Goal: Answer question/provide support

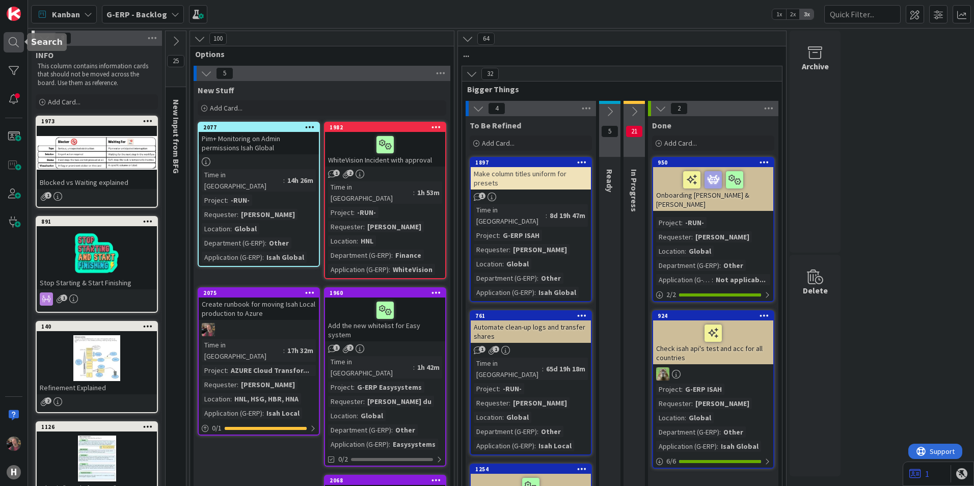
click at [15, 41] on div at bounding box center [14, 42] width 20 height 20
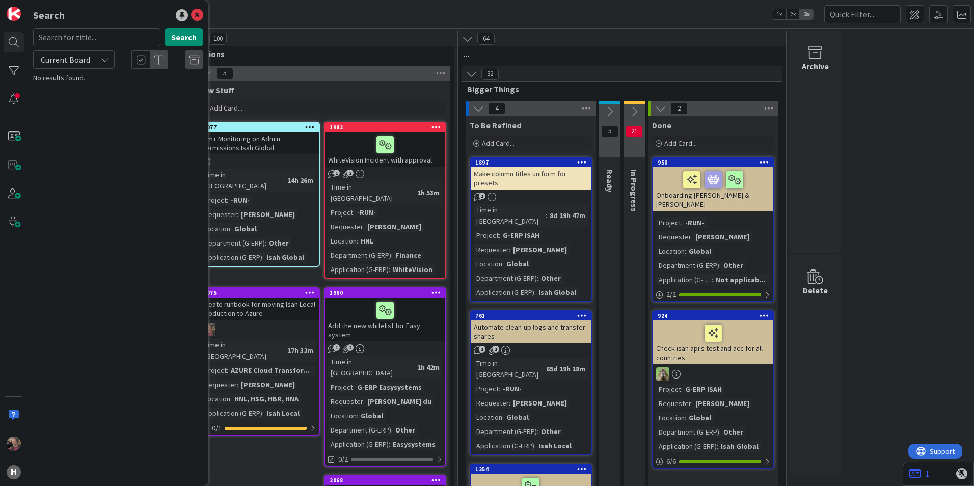
drag, startPoint x: 101, startPoint y: 58, endPoint x: 91, endPoint y: 60, distance: 10.5
click at [100, 58] on div "Current Board" at bounding box center [74, 59] width 82 height 18
drag, startPoint x: 65, startPoint y: 99, endPoint x: 71, endPoint y: 63, distance: 36.1
click at [65, 99] on span "All Boards" at bounding box center [92, 101] width 106 height 15
click at [81, 41] on input "text" at bounding box center [96, 37] width 127 height 18
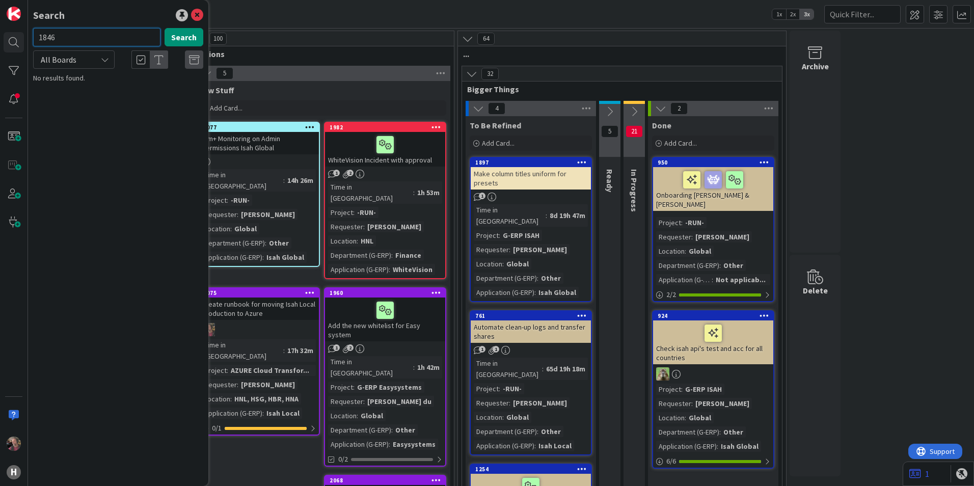
type input "1846"
click at [120, 93] on span "New CD - Part Issue Creation Date Overwritten After Processing" at bounding box center [110, 95] width 126 height 20
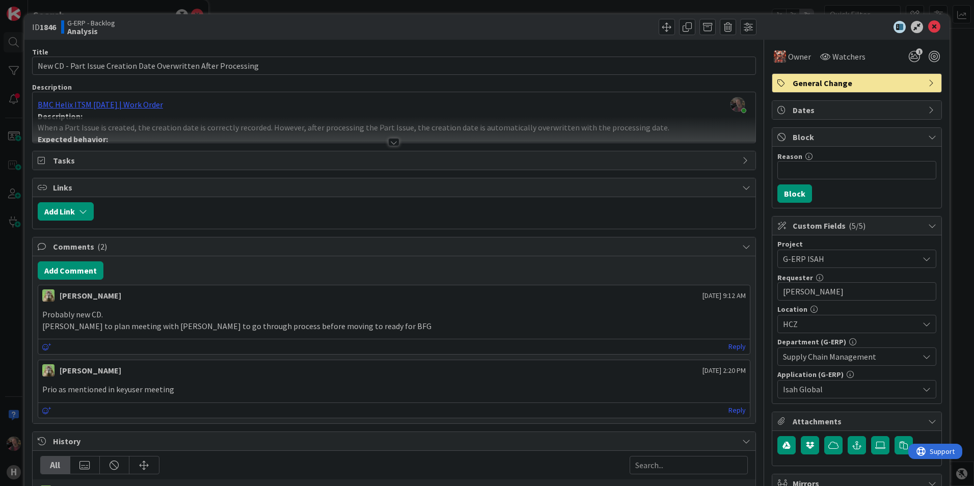
click at [388, 143] on div at bounding box center [393, 142] width 11 height 8
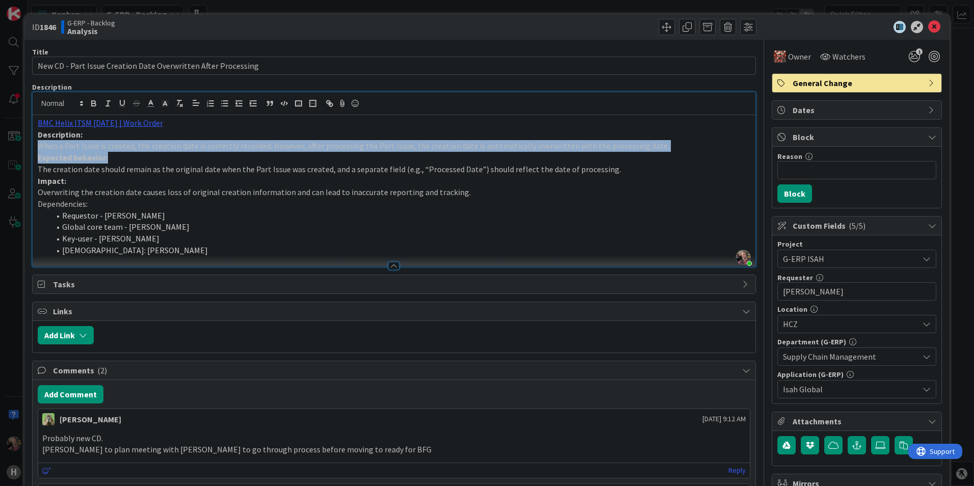
drag, startPoint x: 40, startPoint y: 147, endPoint x: 213, endPoint y: 153, distance: 172.4
click at [213, 153] on div "BMC Helix ITSM [DATE] | Work Order Description: When a Part Issue is created, t…" at bounding box center [394, 190] width 723 height 151
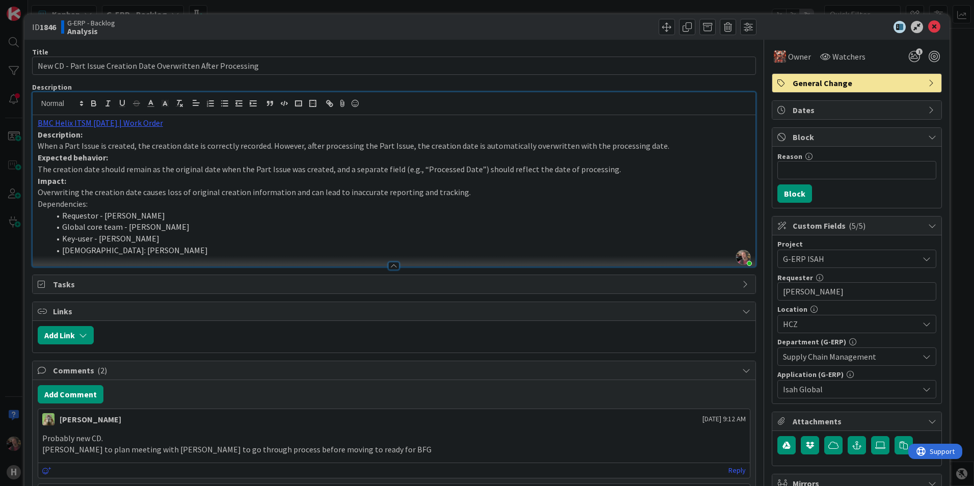
click at [360, 216] on li "Requestor - [PERSON_NAME]" at bounding box center [400, 216] width 701 height 12
click at [606, 148] on p "When a Part Issue is created, the creation date is correctly recorded. However,…" at bounding box center [394, 146] width 713 height 12
click at [141, 145] on p "When a Part Issue is created, the creation date is correctly recorded. However,…" at bounding box center [394, 146] width 713 height 12
click at [152, 143] on p "When a Part Issue is created, the creation date is correctly recorded. However,…" at bounding box center [394, 146] width 713 height 12
click at [162, 145] on p "When a Part Issue is created, the creation date is correctly recorded. However,…" at bounding box center [394, 146] width 713 height 12
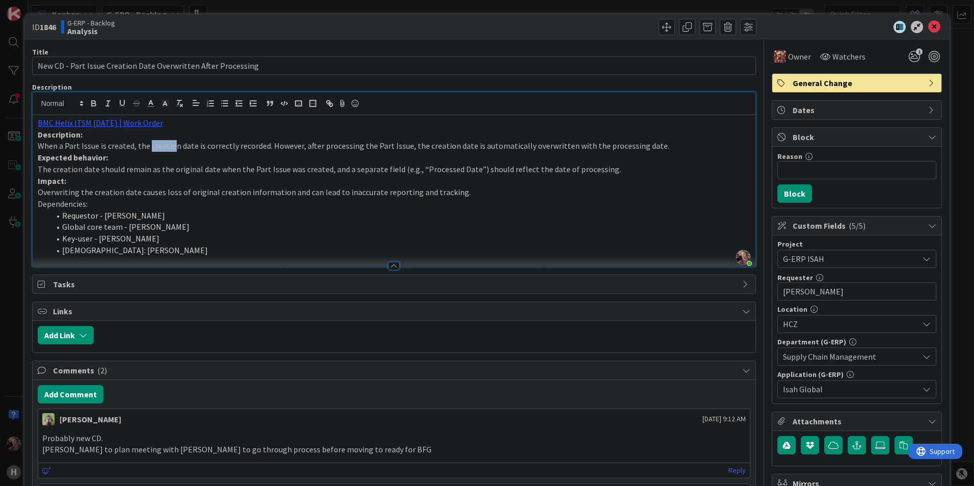
drag, startPoint x: 149, startPoint y: 146, endPoint x: 173, endPoint y: 147, distance: 24.5
click at [173, 147] on p "When a Part Issue is created, the creation date is correctly recorded. However,…" at bounding box center [394, 146] width 713 height 12
click at [88, 147] on p "When a Part Issue is created, the creation date is correctly recorded. However,…" at bounding box center [394, 146] width 713 height 12
click at [93, 143] on p "When a Part Issue is created, the creation date is correctly recorded. However,…" at bounding box center [394, 146] width 713 height 12
click at [90, 148] on p "When a Part Issue is created, the creation date is correctly recorded. However,…" at bounding box center [394, 146] width 713 height 12
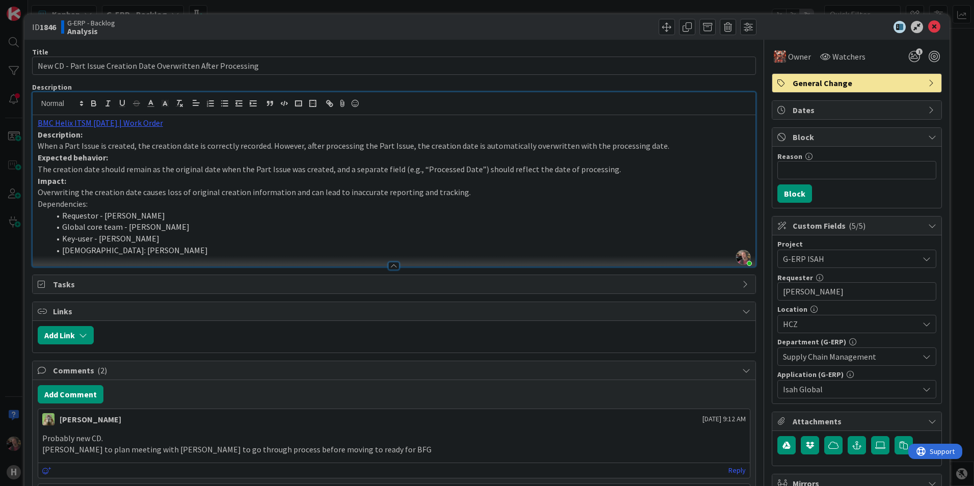
click at [114, 147] on p "When a Part Issue is created, the creation date is correctly recorded. However,…" at bounding box center [394, 146] width 713 height 12
click at [128, 148] on p "When a Part Issue is created, the creation date is correctly recorded. However,…" at bounding box center [394, 146] width 713 height 12
drag, startPoint x: 139, startPoint y: 145, endPoint x: 283, endPoint y: 147, distance: 143.7
click at [283, 147] on p "When a Part Issue is created, the creation date is correctly recorded. However,…" at bounding box center [394, 146] width 713 height 12
drag, startPoint x: 295, startPoint y: 149, endPoint x: 320, endPoint y: 153, distance: 24.8
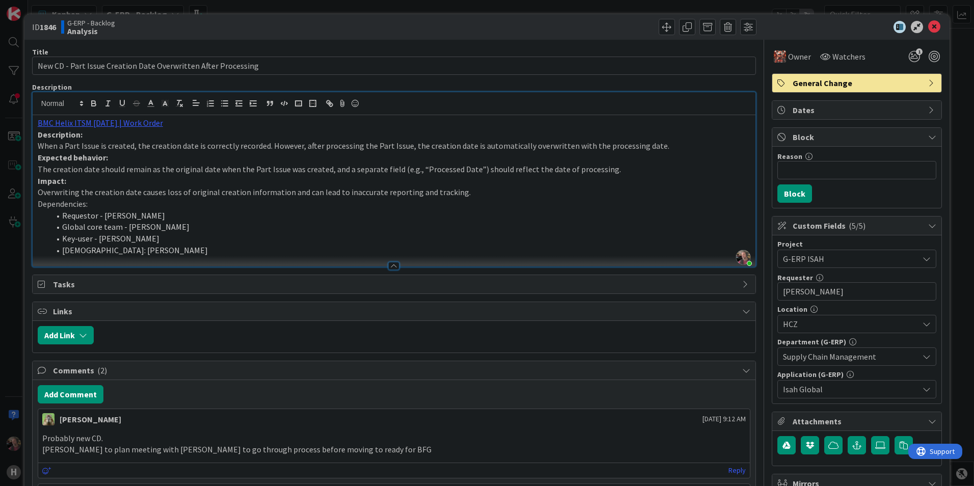
click at [296, 149] on p "When a Part Issue is created, the creation date is correctly recorded. However,…" at bounding box center [394, 146] width 713 height 12
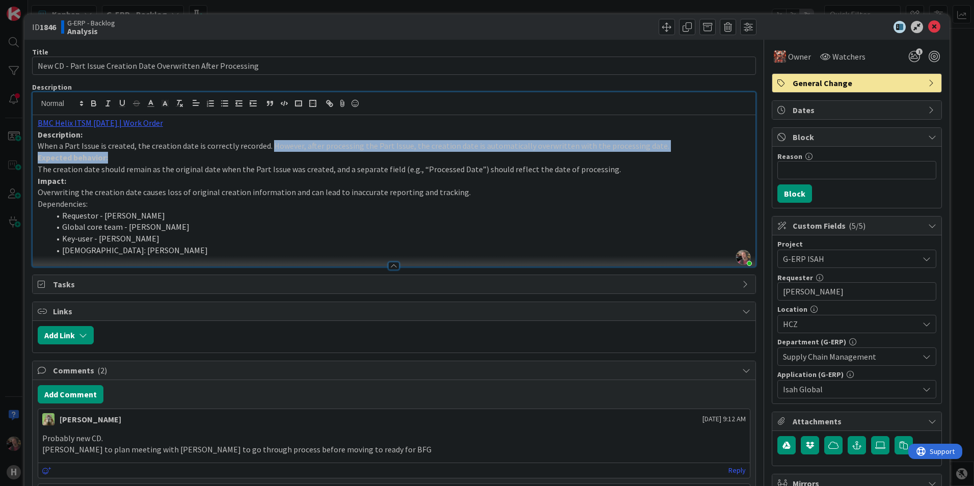
drag, startPoint x: 270, startPoint y: 146, endPoint x: 667, endPoint y: 155, distance: 397.6
click at [667, 155] on div "BMC Helix ITSM [DATE] | Work Order Description: When a Part Issue is created, t…" at bounding box center [394, 190] width 723 height 151
click at [299, 144] on p "When a Part Issue is created, the creation date is correctly recorded. However,…" at bounding box center [394, 146] width 713 height 12
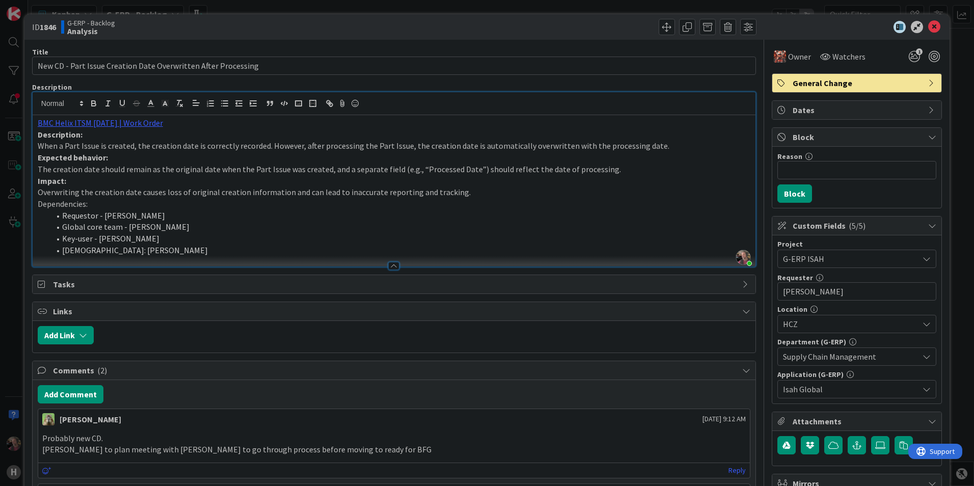
click at [322, 147] on p "When a Part Issue is created, the creation date is correctly recorded. However,…" at bounding box center [394, 146] width 713 height 12
click at [106, 123] on link "BMC Helix ITSM [DATE] | Work Order" at bounding box center [100, 123] width 125 height 10
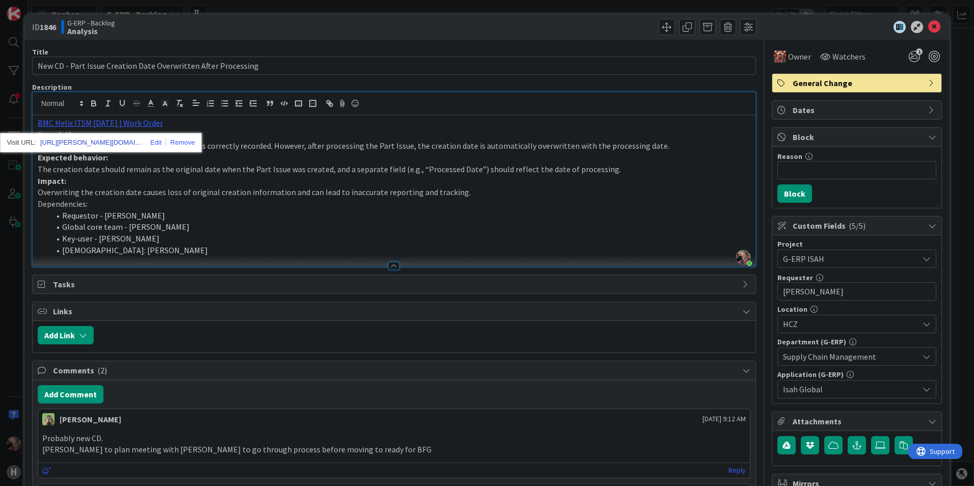
click at [97, 143] on link "[URL][PERSON_NAME][DOMAIN_NAME]" at bounding box center [91, 142] width 102 height 13
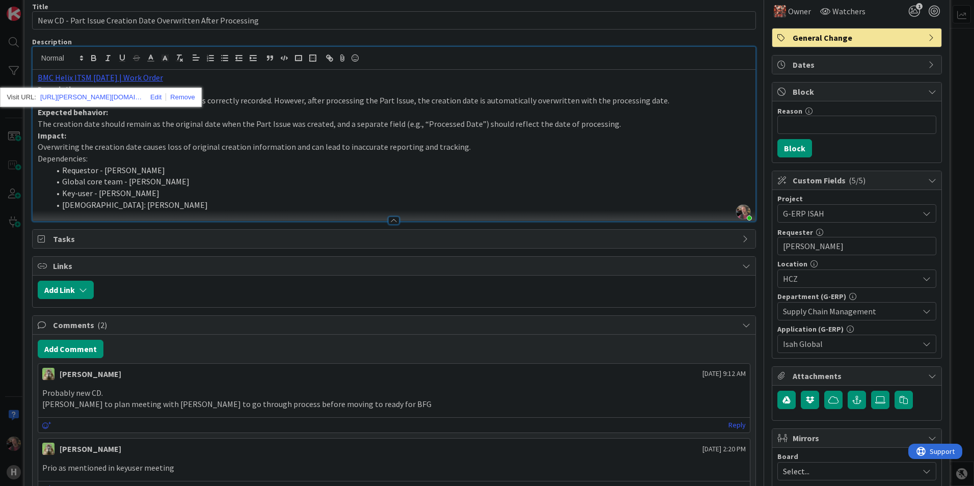
scroll to position [102, 0]
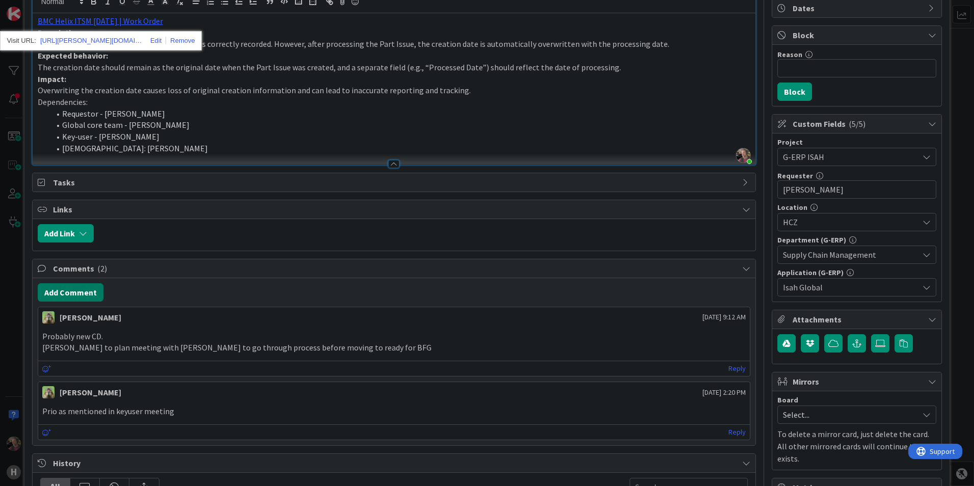
click at [79, 292] on button "Add Comment" at bounding box center [71, 292] width 66 height 18
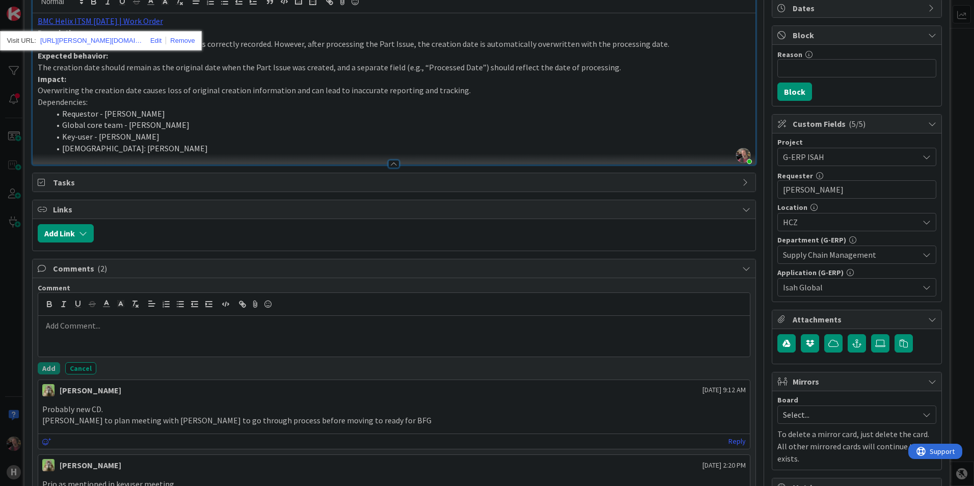
click at [151, 342] on div at bounding box center [394, 336] width 712 height 41
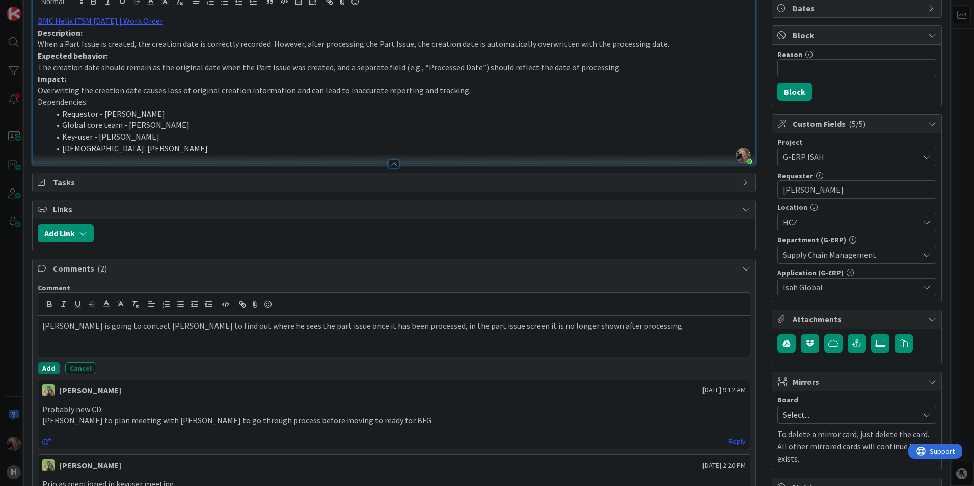
click at [45, 370] on button "Add" at bounding box center [49, 368] width 22 height 12
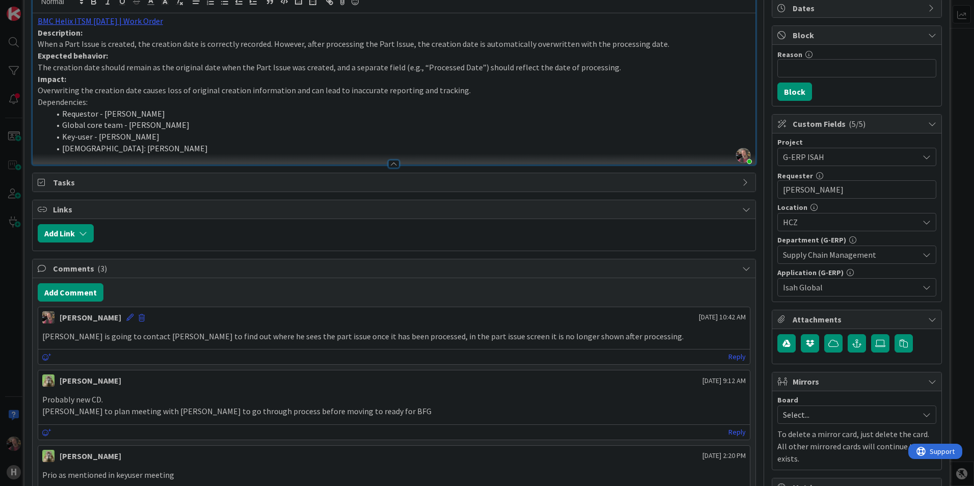
scroll to position [0, 0]
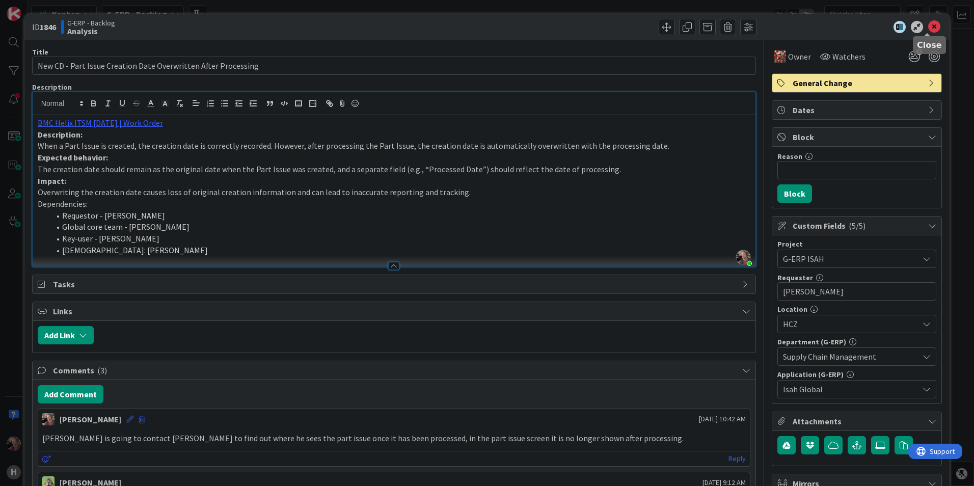
drag, startPoint x: 930, startPoint y: 25, endPoint x: 578, endPoint y: 73, distance: 354.9
click at [929, 27] on icon at bounding box center [935, 27] width 12 height 12
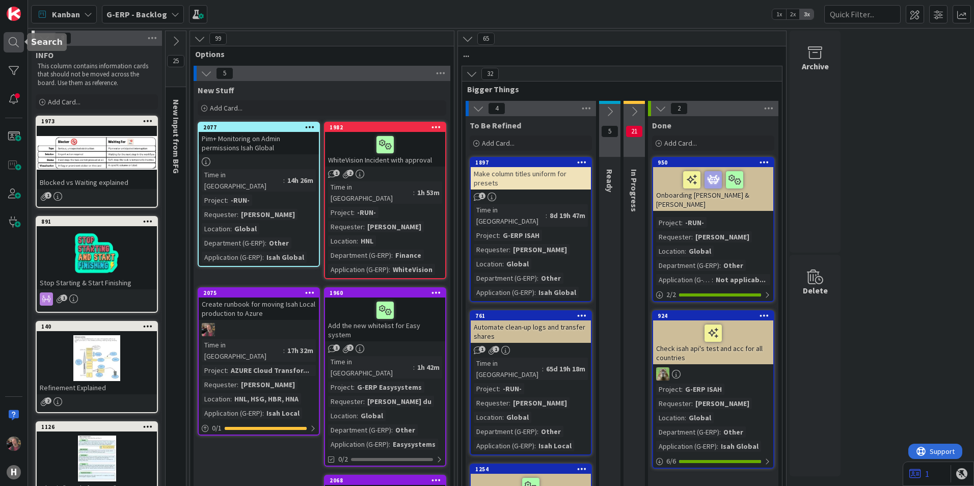
click at [16, 41] on div at bounding box center [14, 42] width 20 height 20
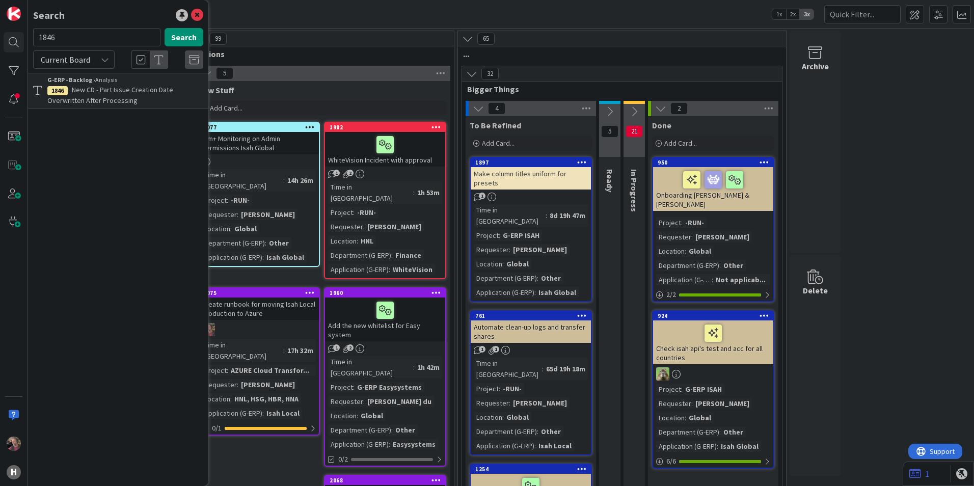
drag, startPoint x: 68, startPoint y: 36, endPoint x: -40, endPoint y: 38, distance: 108.1
click at [0, 38] on html "H Search 1846 Search Current Board G-ERP - Backlog › Analysis 1846 New CD - Par…" at bounding box center [487, 243] width 974 height 486
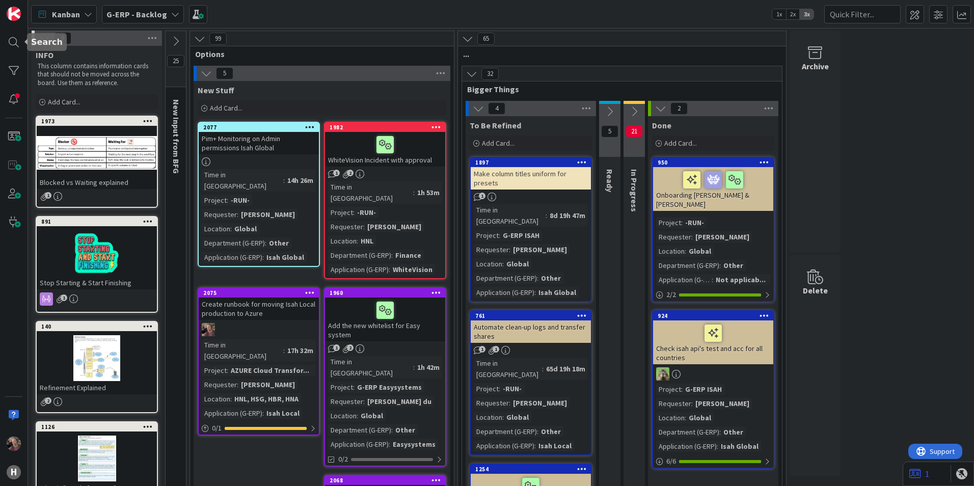
drag, startPoint x: 13, startPoint y: 41, endPoint x: 39, endPoint y: 46, distance: 26.5
click at [15, 42] on div at bounding box center [14, 42] width 20 height 20
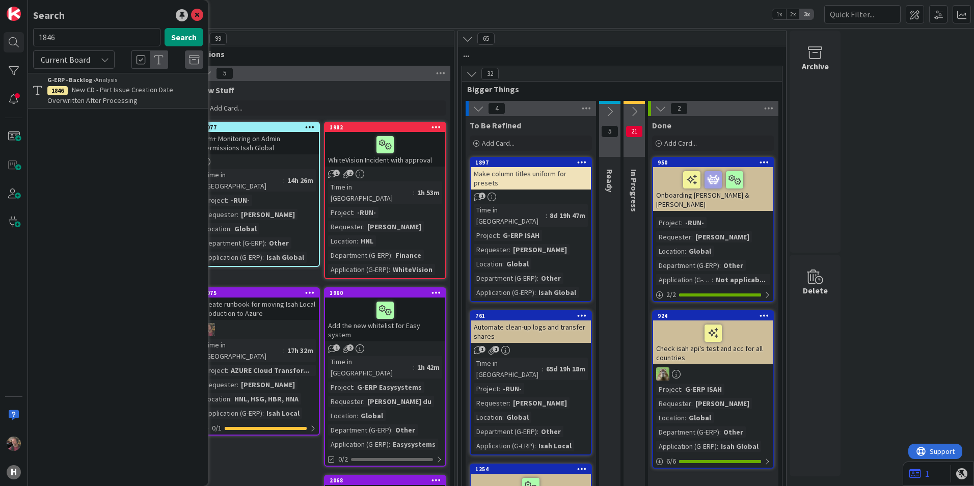
click at [100, 37] on input "1846" at bounding box center [96, 37] width 127 height 18
type input "1"
type input "1799"
click at [104, 60] on icon at bounding box center [105, 60] width 8 height 8
drag, startPoint x: 86, startPoint y: 98, endPoint x: 102, endPoint y: 90, distance: 18.2
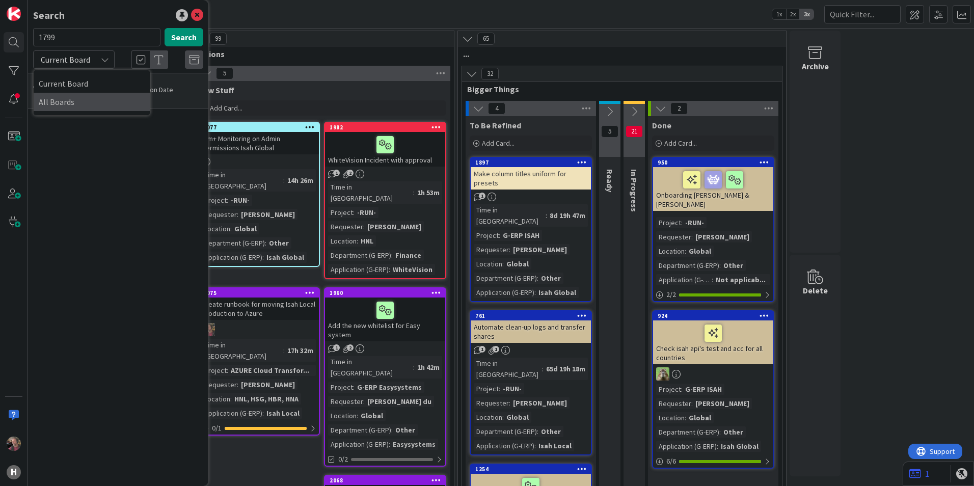
click at [87, 98] on span "All Boards" at bounding box center [92, 101] width 106 height 15
click at [177, 36] on button "Search" at bounding box center [184, 37] width 39 height 18
click at [107, 93] on span "Extend Booking Functionality to 0836 WIP Location Table" at bounding box center [121, 95] width 149 height 20
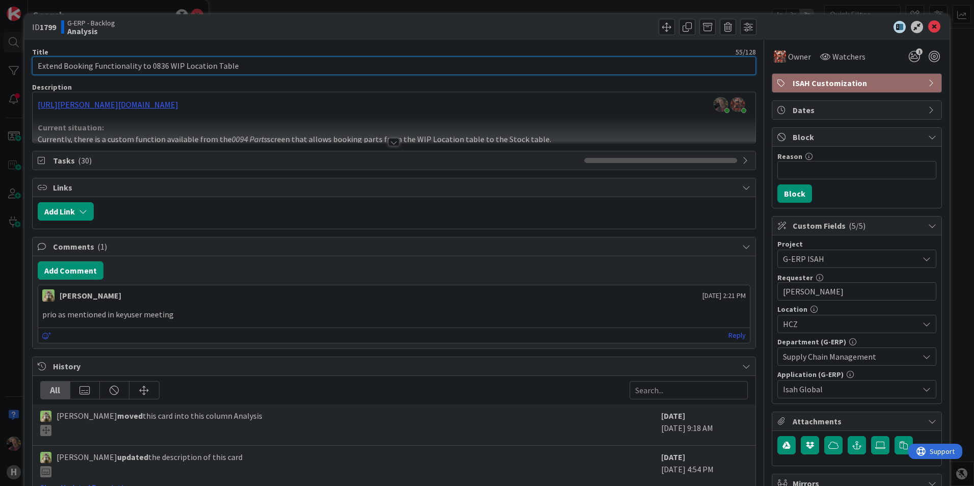
click at [165, 66] on input "Extend Booking Functionality to 0836 WIP Location Table" at bounding box center [394, 66] width 724 height 18
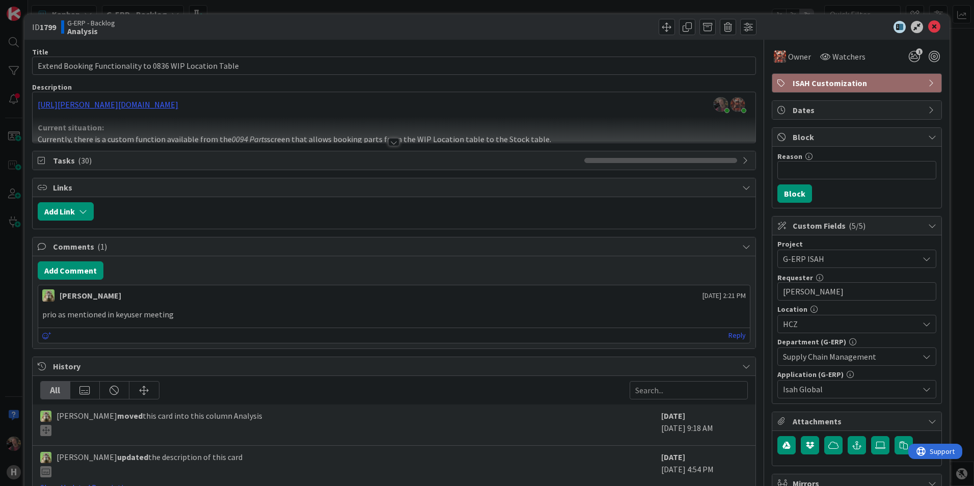
click at [392, 142] on div at bounding box center [393, 142] width 11 height 8
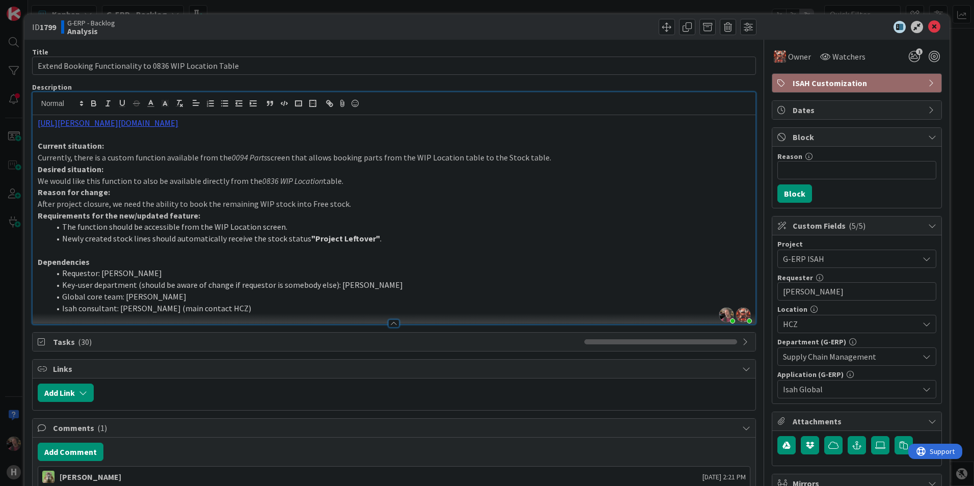
click at [246, 159] on em "0094 Parts" at bounding box center [249, 157] width 35 height 10
click at [120, 155] on p "Currently, there is a custom function available from the 0094 Parts screen that…" at bounding box center [394, 158] width 713 height 12
click at [221, 153] on p "Currently, there is a custom function available from the 0094 Parts screen that…" at bounding box center [394, 158] width 713 height 12
click at [234, 154] on em "0094 Parts" at bounding box center [249, 157] width 35 height 10
drag, startPoint x: 212, startPoint y: 154, endPoint x: 539, endPoint y: 160, distance: 327.7
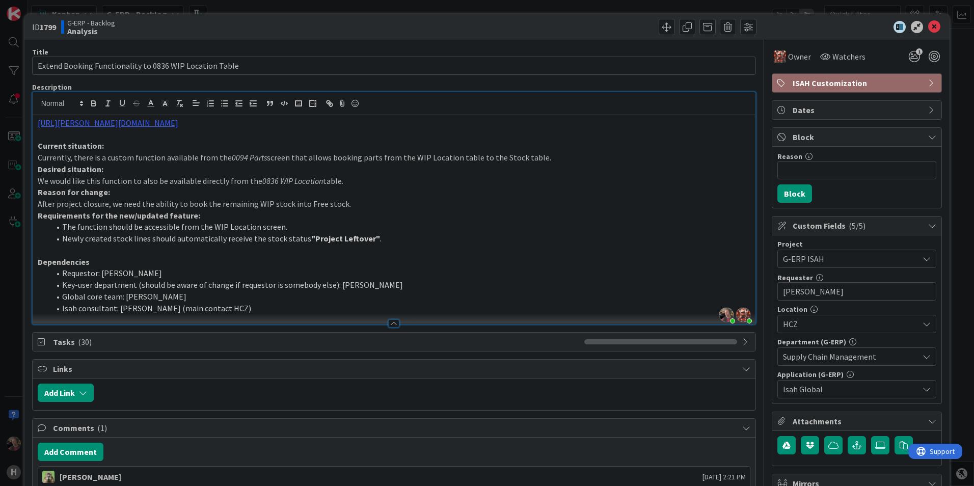
click at [539, 160] on p "Currently, there is a custom function available from the 0094 Parts screen that…" at bounding box center [394, 158] width 713 height 12
click at [249, 180] on p "We would like this function to also be available directly from the 0836 WIP Loc…" at bounding box center [394, 181] width 713 height 12
click at [290, 179] on em "0836 WIP Location" at bounding box center [292, 181] width 61 height 10
drag, startPoint x: 255, startPoint y: 180, endPoint x: 325, endPoint y: 181, distance: 69.3
click at [325, 181] on p "We would like this function to also be available directly from the 0836 WIP Loc…" at bounding box center [394, 181] width 713 height 12
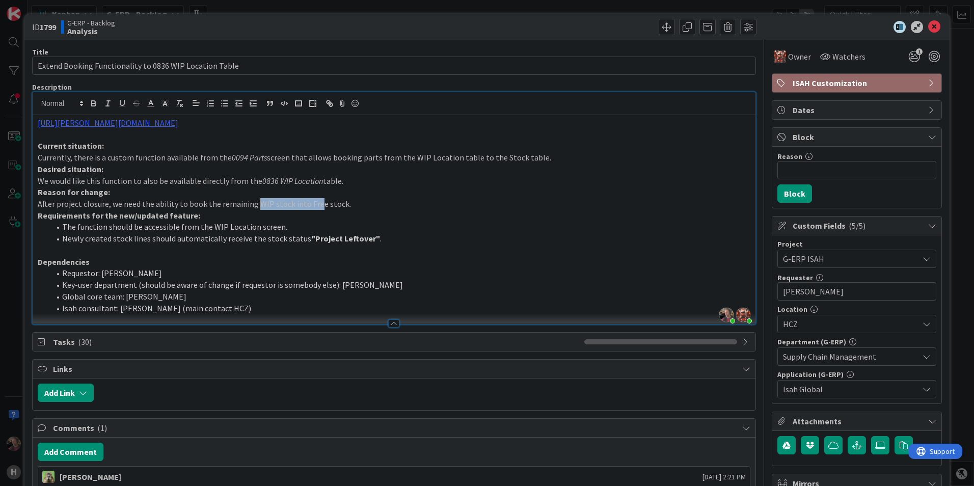
drag, startPoint x: 253, startPoint y: 206, endPoint x: 315, endPoint y: 205, distance: 62.2
click at [314, 205] on p "After project closure, we need the ability to book the remaining WIP stock into…" at bounding box center [394, 204] width 713 height 12
click at [349, 211] on p "Requirements for the new/updated feature:" at bounding box center [394, 216] width 713 height 12
click at [217, 156] on p "Currently, there is a custom function available from the 0094 Parts screen that…" at bounding box center [394, 158] width 713 height 12
click at [235, 153] on em "0094 Parts" at bounding box center [249, 157] width 35 height 10
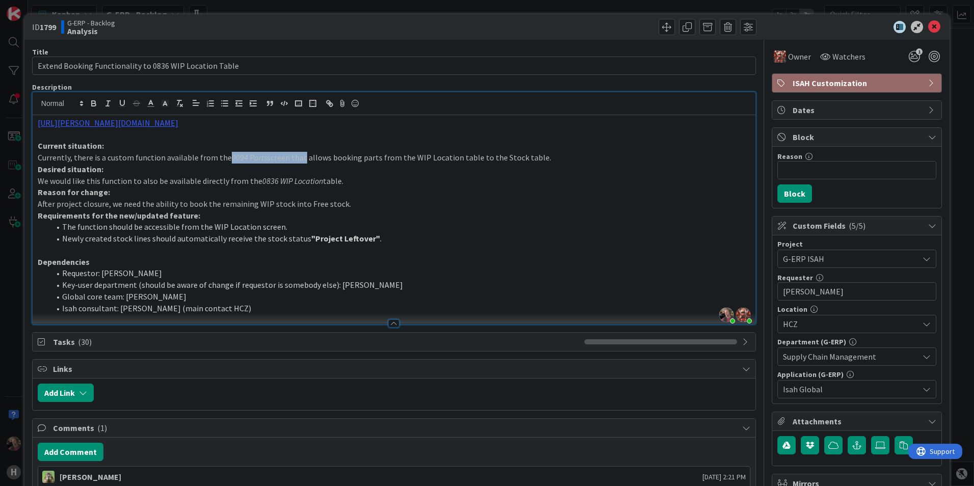
drag, startPoint x: 225, startPoint y: 154, endPoint x: 296, endPoint y: 157, distance: 71.4
click at [296, 157] on p "Currently, there is a custom function available from the 0094 Parts screen that…" at bounding box center [394, 158] width 713 height 12
click at [132, 235] on li "Newly created stock lines should automatically receive the stock status "Projec…" at bounding box center [400, 239] width 701 height 12
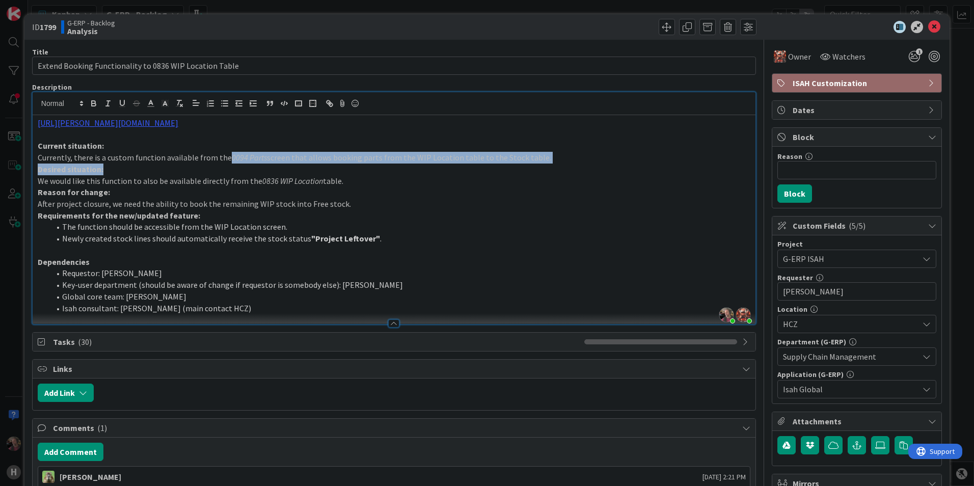
drag, startPoint x: 226, startPoint y: 156, endPoint x: 393, endPoint y: 172, distance: 168.4
click at [390, 170] on div "[URL][PERSON_NAME][DOMAIN_NAME] Current situation: Currently, there is a custom…" at bounding box center [394, 219] width 723 height 209
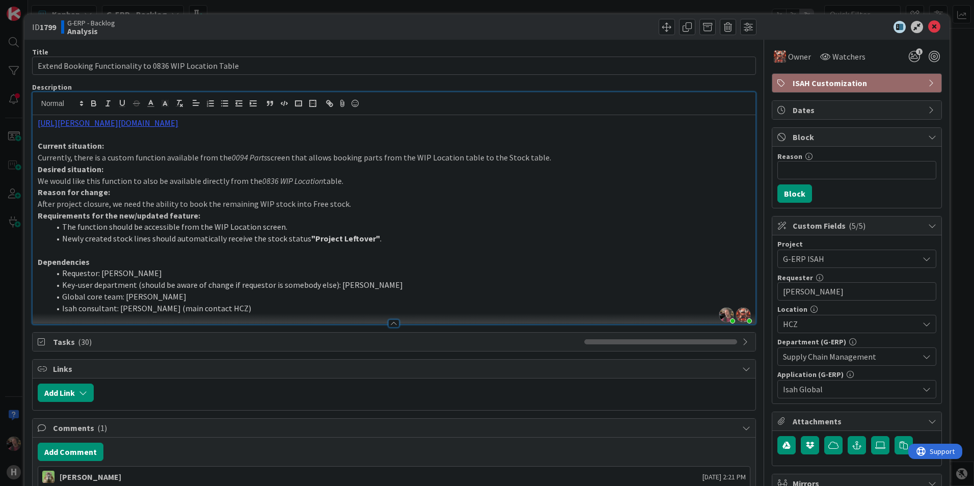
click at [458, 200] on p "After project closure, we need the ability to book the remaining WIP stock into…" at bounding box center [394, 204] width 713 height 12
click at [509, 224] on li "The function should be accessible from the WIP Location screen." at bounding box center [400, 227] width 701 height 12
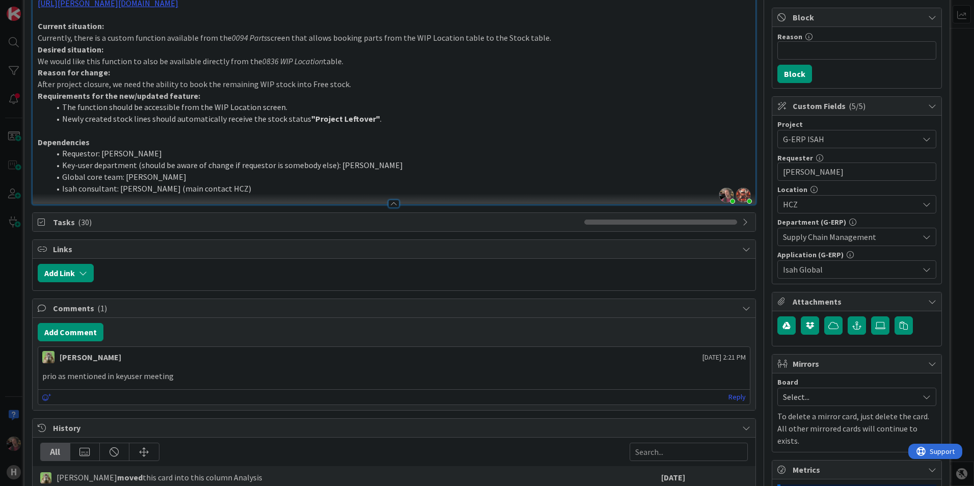
scroll to position [255, 0]
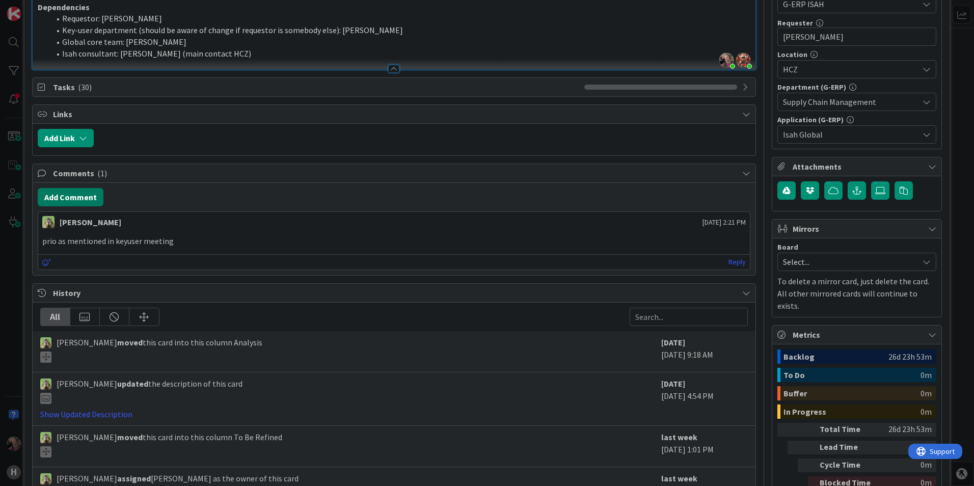
click at [89, 197] on button "Add Comment" at bounding box center [71, 197] width 66 height 18
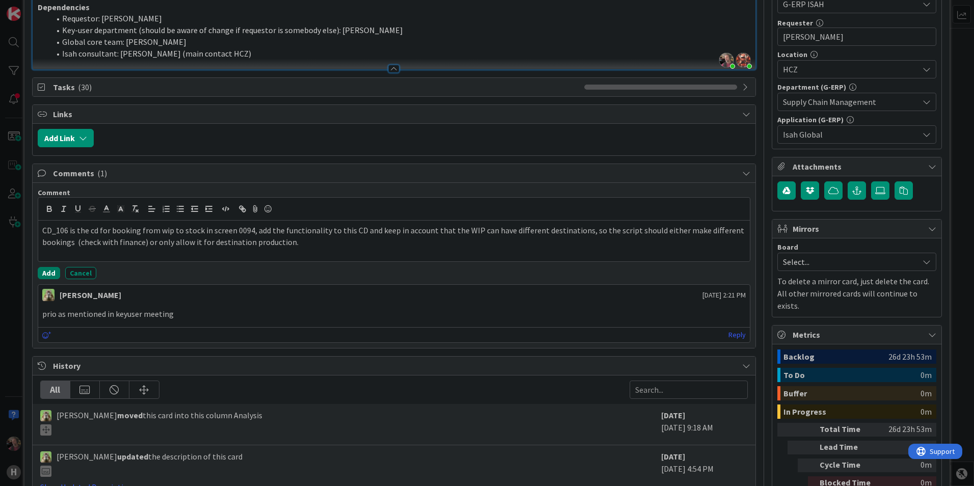
click at [45, 270] on button "Add" at bounding box center [49, 273] width 22 height 12
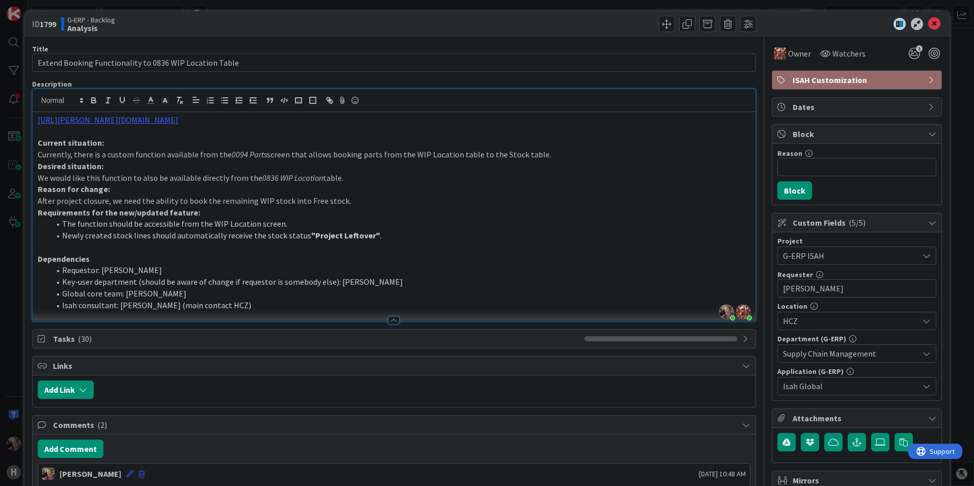
scroll to position [0, 0]
